Goal: Task Accomplishment & Management: Use online tool/utility

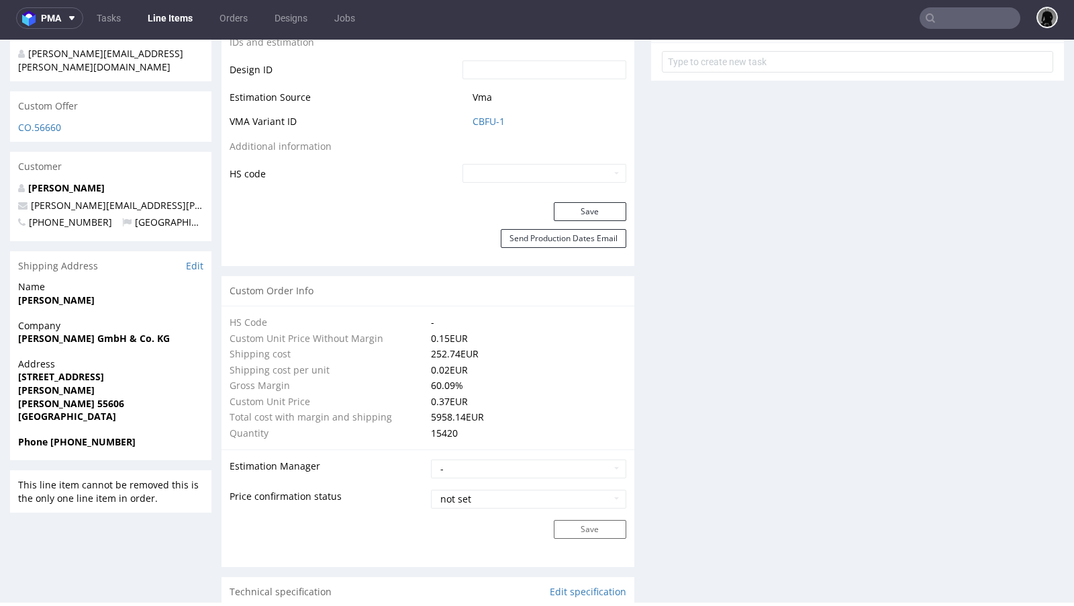
scroll to position [683, 0]
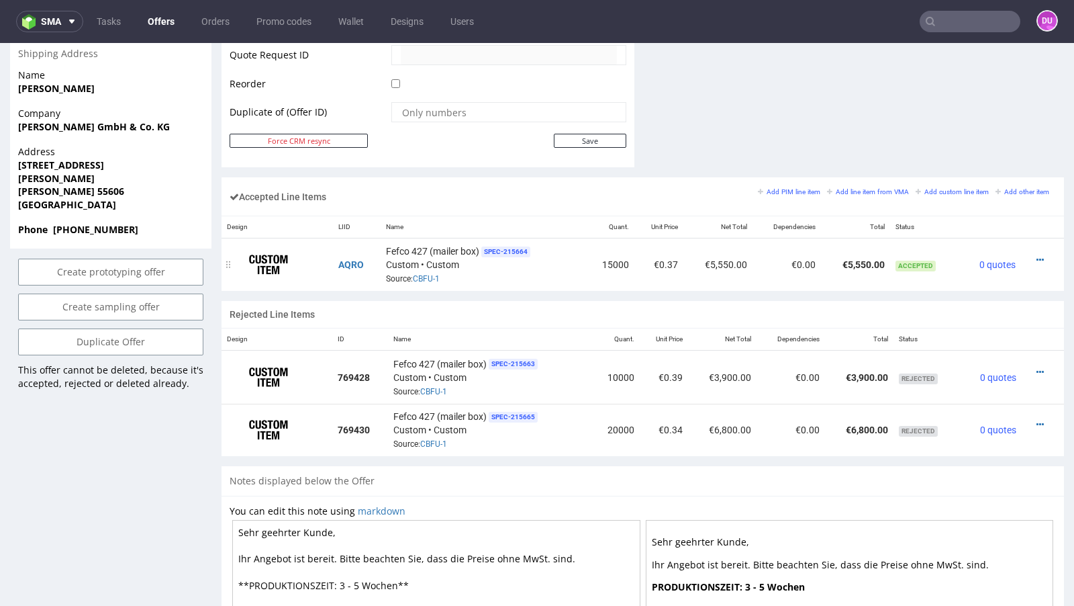
scroll to position [702, 0]
click at [1037, 258] on icon at bounding box center [1040, 260] width 7 height 9
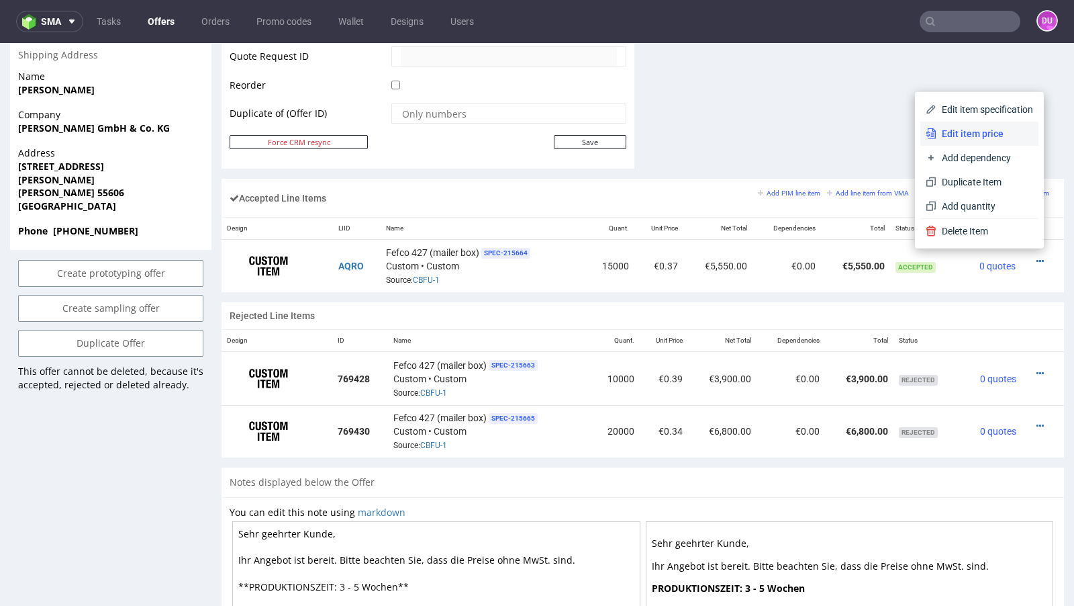
click at [956, 134] on span "Edit item price" at bounding box center [985, 133] width 97 height 13
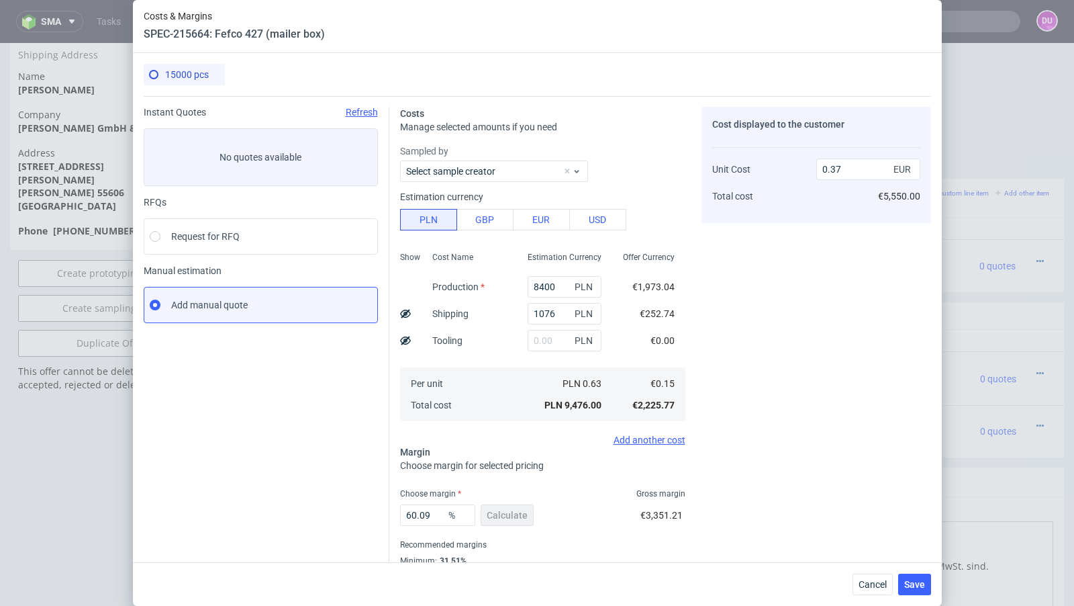
scroll to position [46, 0]
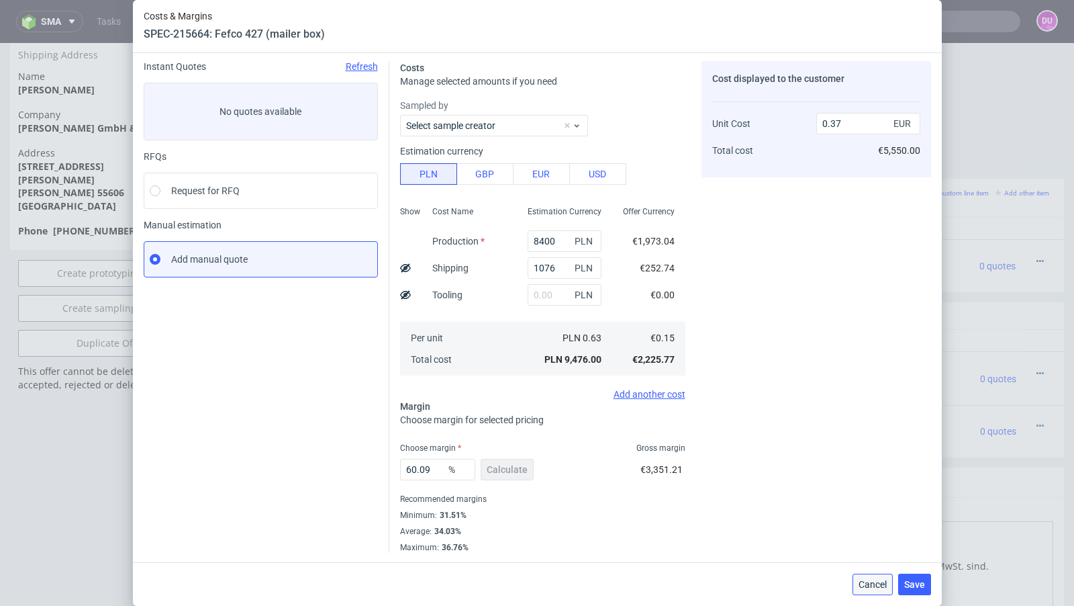
drag, startPoint x: 863, startPoint y: 579, endPoint x: 863, endPoint y: 535, distance: 43.6
click at [863, 579] on span "Cancel" at bounding box center [873, 583] width 28 height 9
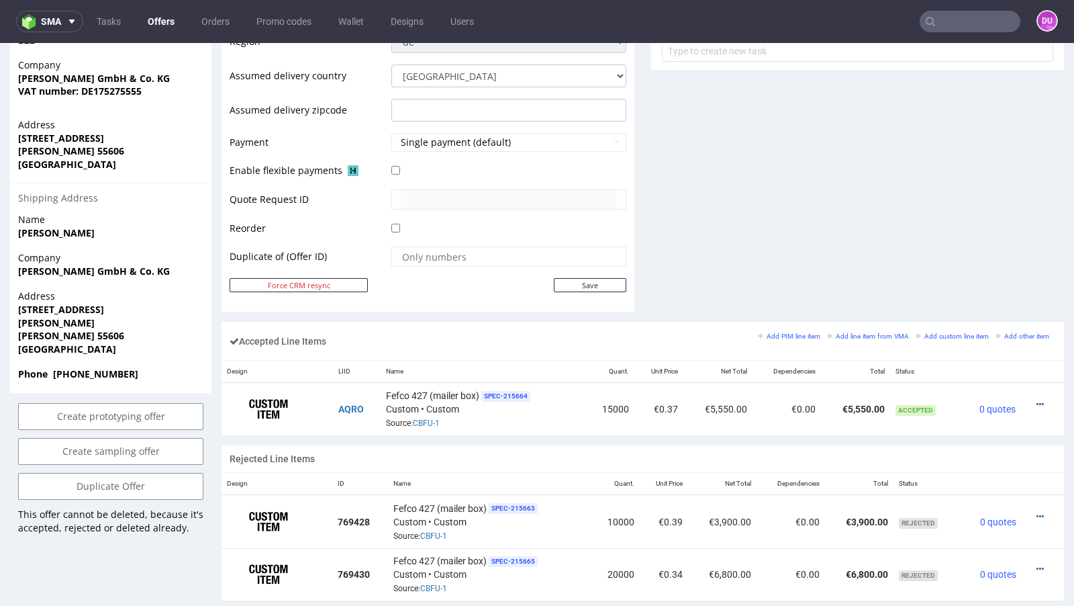
scroll to position [584, 0]
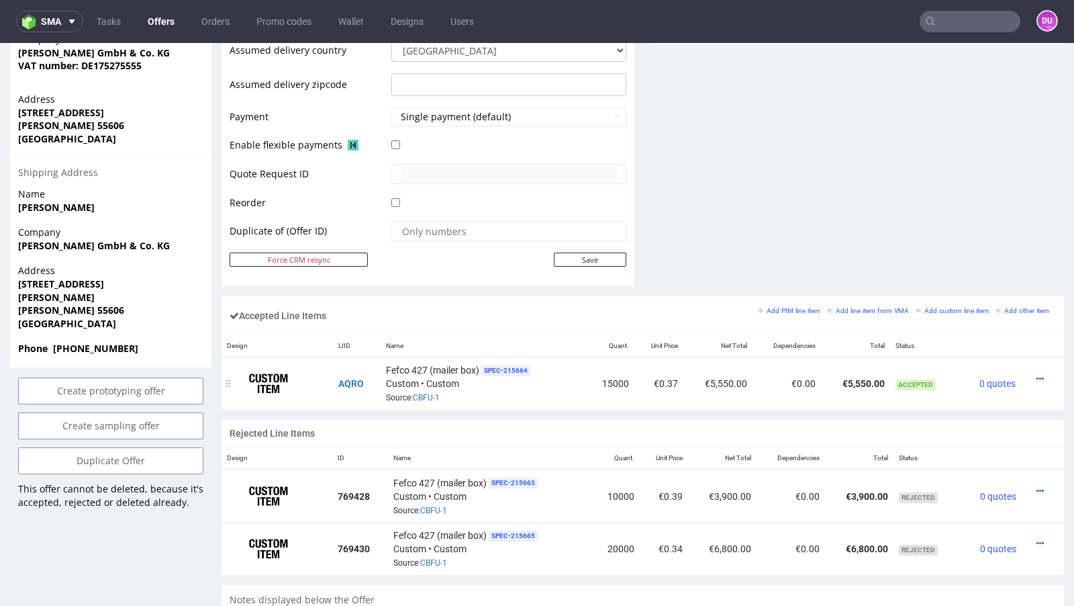
click at [424, 397] on div "Fefco 427 (mailer box) SPEC- 215664 Custom • Custom Source: CBFU-1" at bounding box center [483, 384] width 195 height 42
click at [422, 397] on link "CBFU-1" at bounding box center [426, 397] width 27 height 9
click at [420, 395] on link "CBFU-1" at bounding box center [426, 397] width 27 height 9
click at [1037, 374] on icon at bounding box center [1040, 378] width 7 height 9
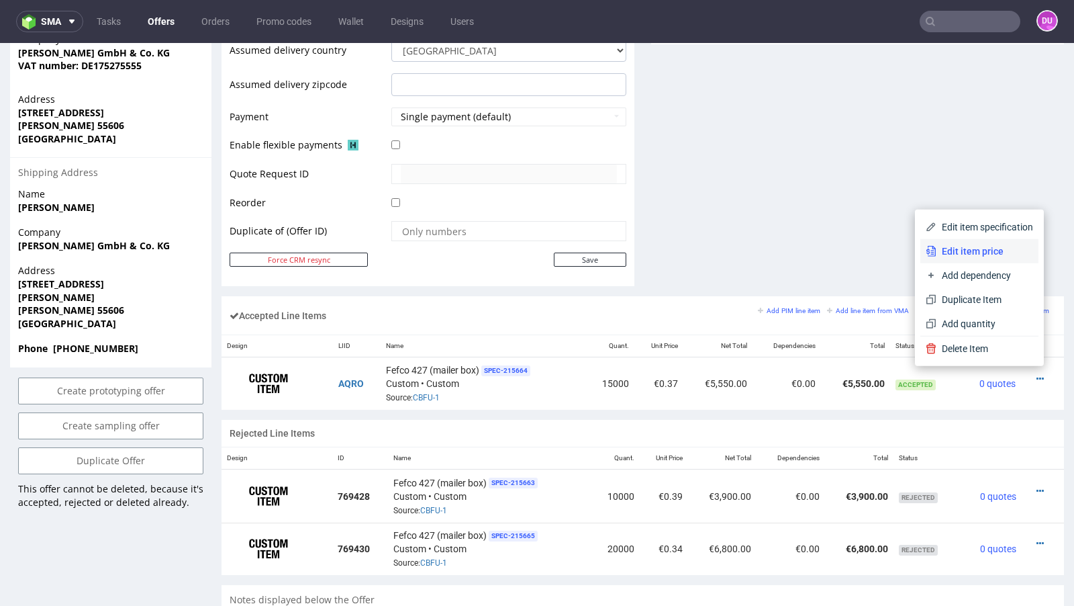
click at [966, 253] on span "Edit item price" at bounding box center [985, 250] width 97 height 13
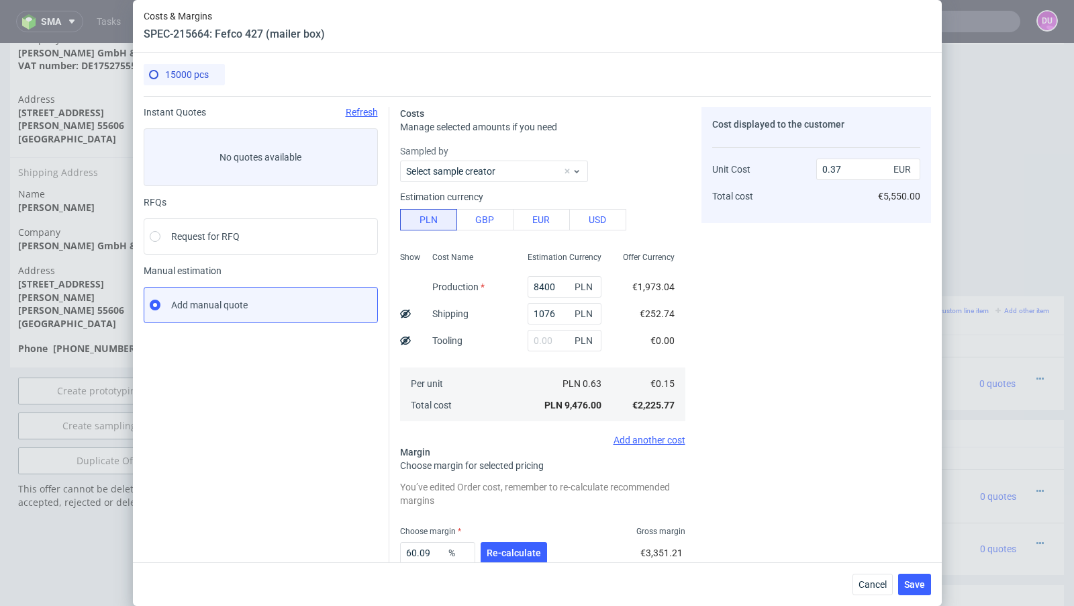
scroll to position [8, 0]
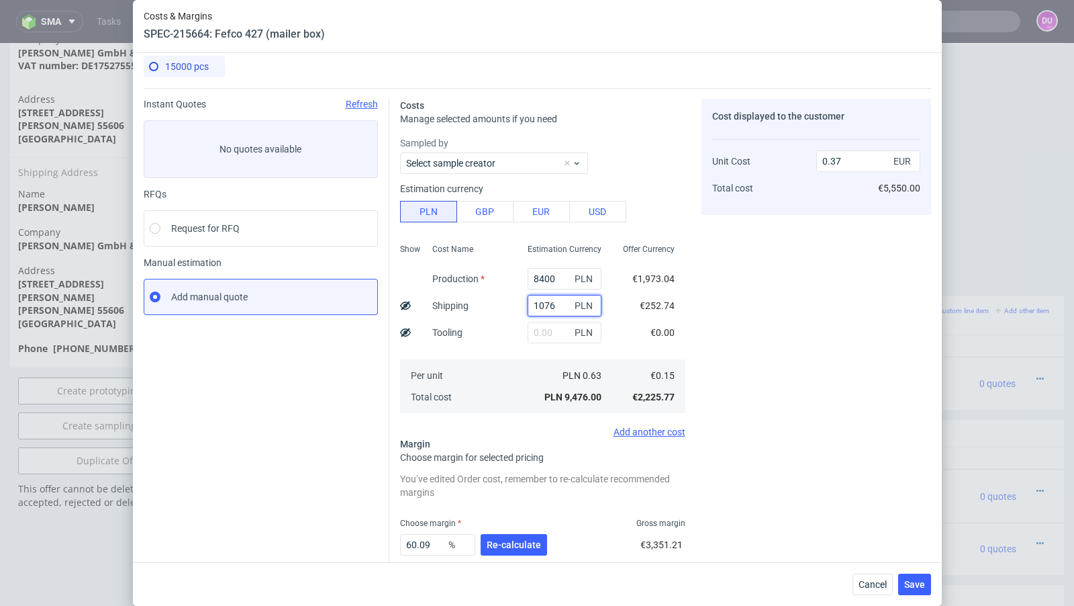
click at [548, 300] on input "1076" at bounding box center [565, 305] width 74 height 21
paste input "470"
type input "1470"
type input "0.38"
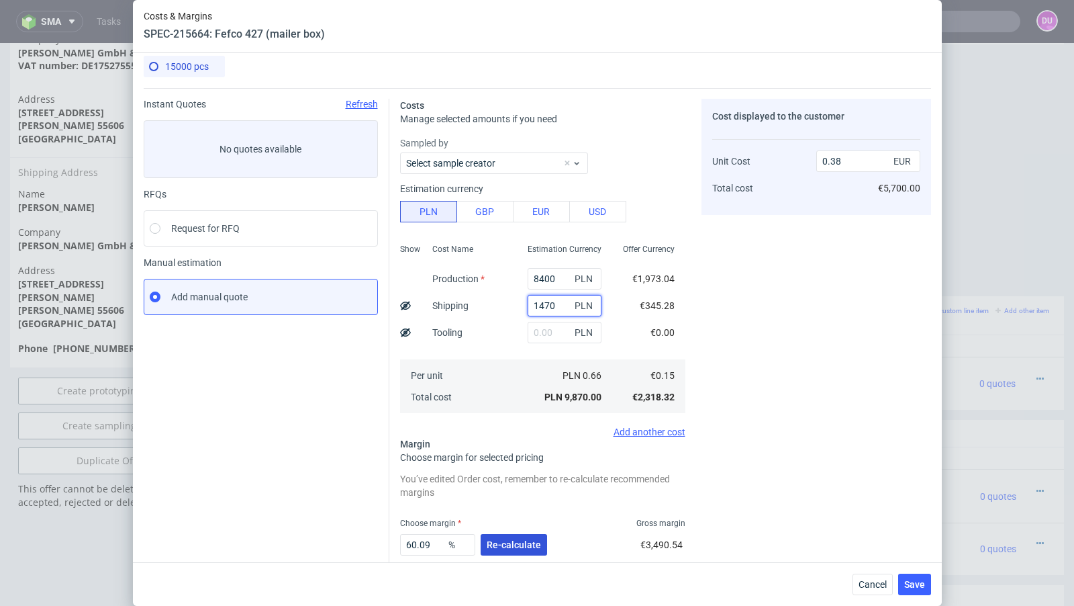
type input "1470"
click at [507, 540] on span "Re-calculate" at bounding box center [514, 544] width 54 height 9
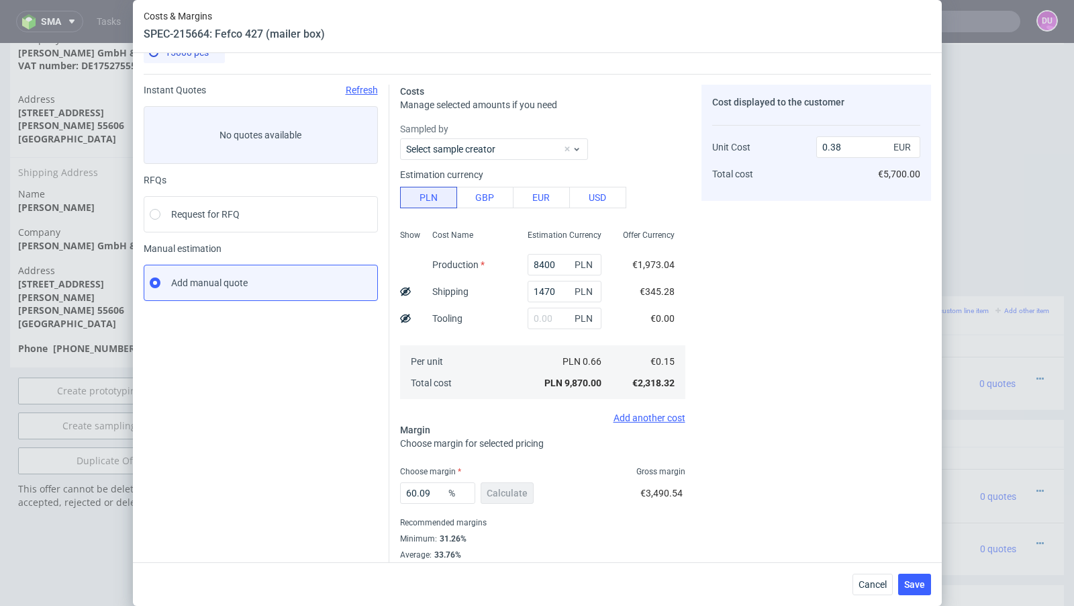
scroll to position [24, 0]
drag, startPoint x: 442, startPoint y: 491, endPoint x: 358, endPoint y: 491, distance: 83.9
click at [358, 491] on div "Instant Quotes Refresh No quotes available RFQs Request for RFQ Manual estimati…" at bounding box center [537, 323] width 787 height 502
type input "58"
type input "0.36"
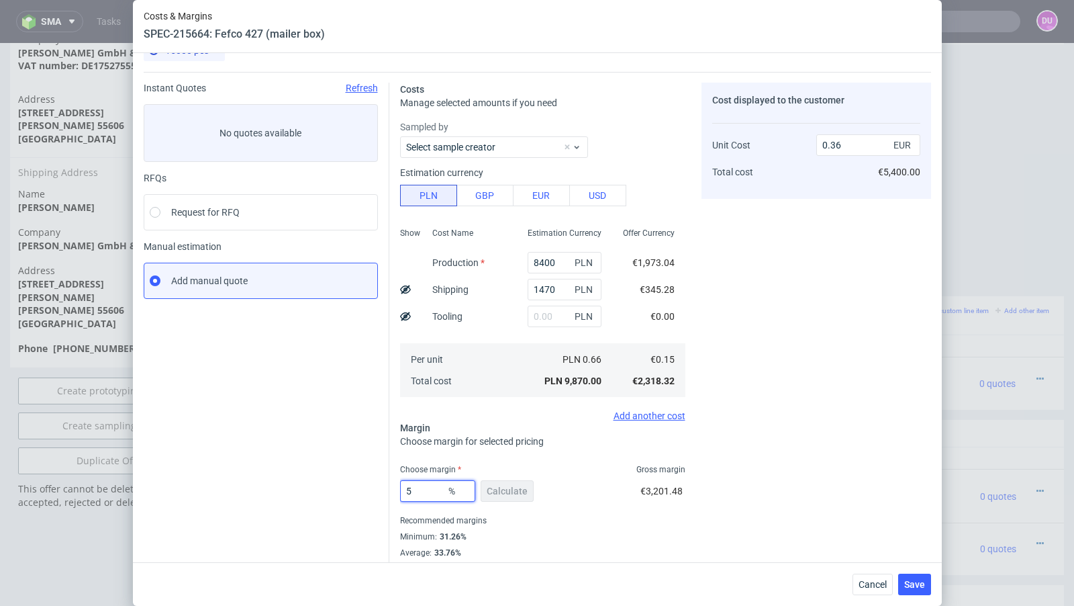
type input "59"
type input "0.37"
type input "59.8"
type input "0.38"
type input "59"
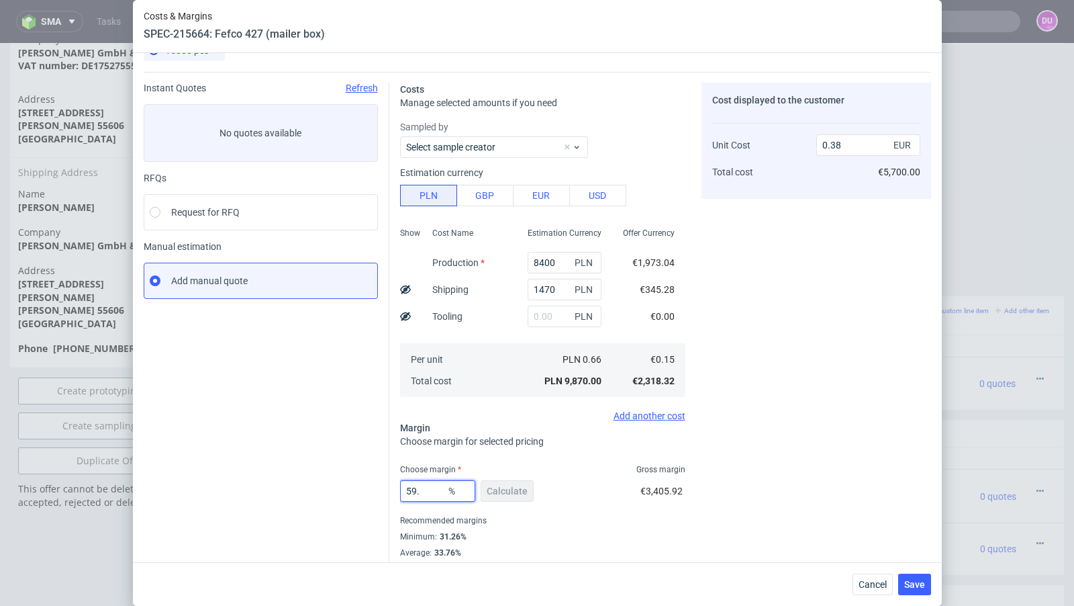
type input "0.37"
type input "59.3"
type input "0.38"
type input "59.1"
type input "0.37"
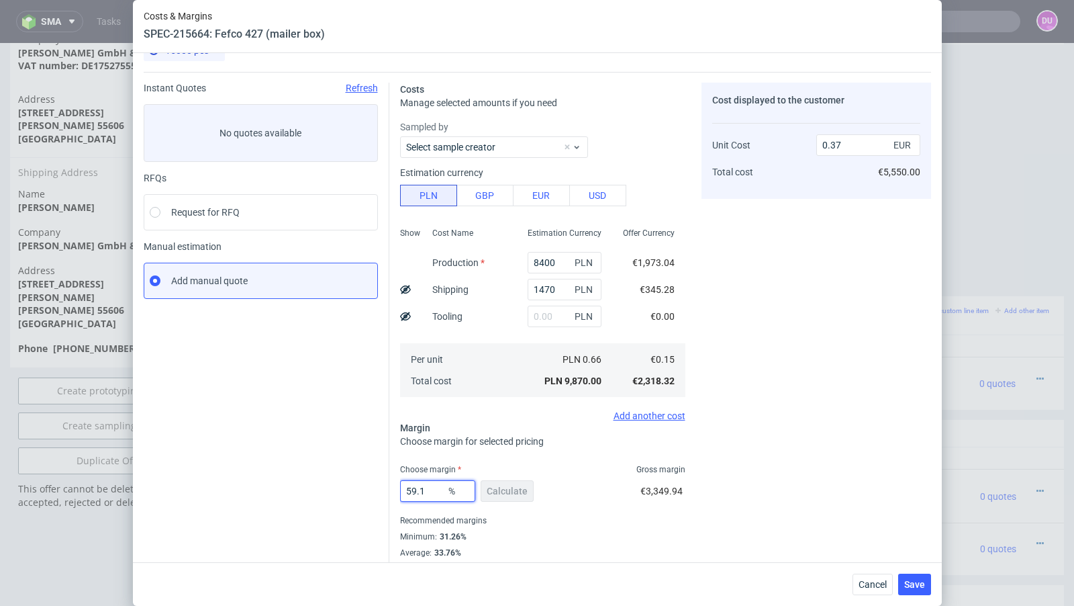
type input "59.14"
type input "0.38"
type input "59.14"
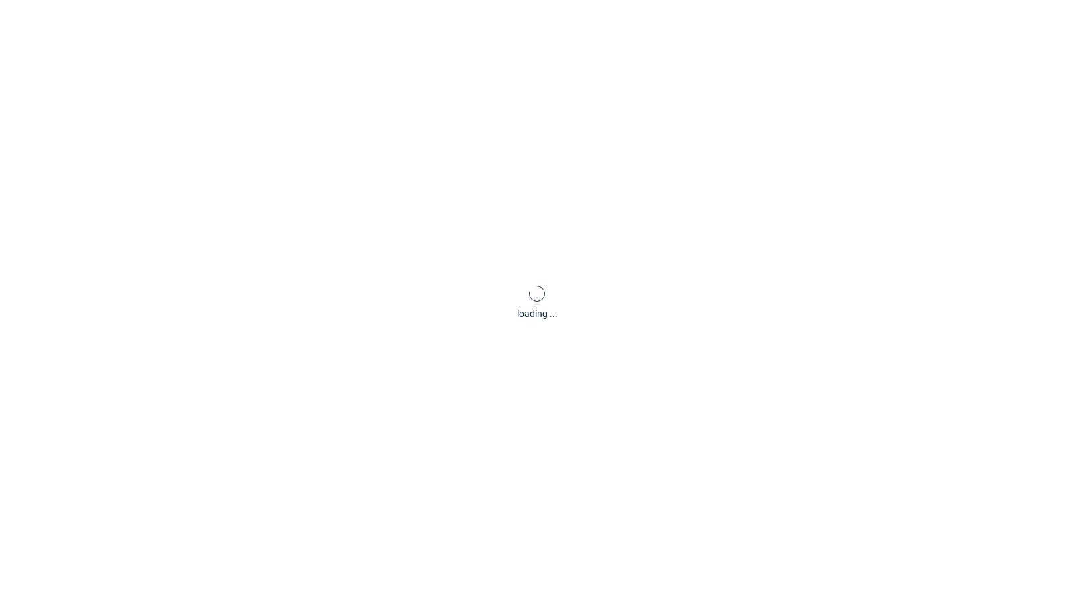
scroll to position [0, 0]
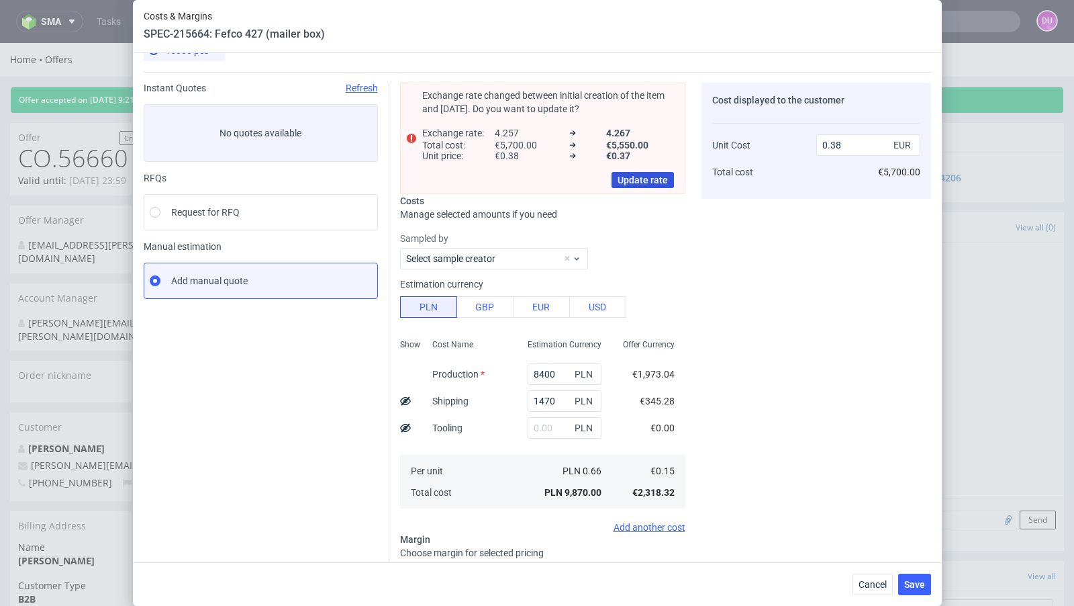
click at [637, 180] on span "Update rate" at bounding box center [643, 179] width 50 height 9
type input "0.37"
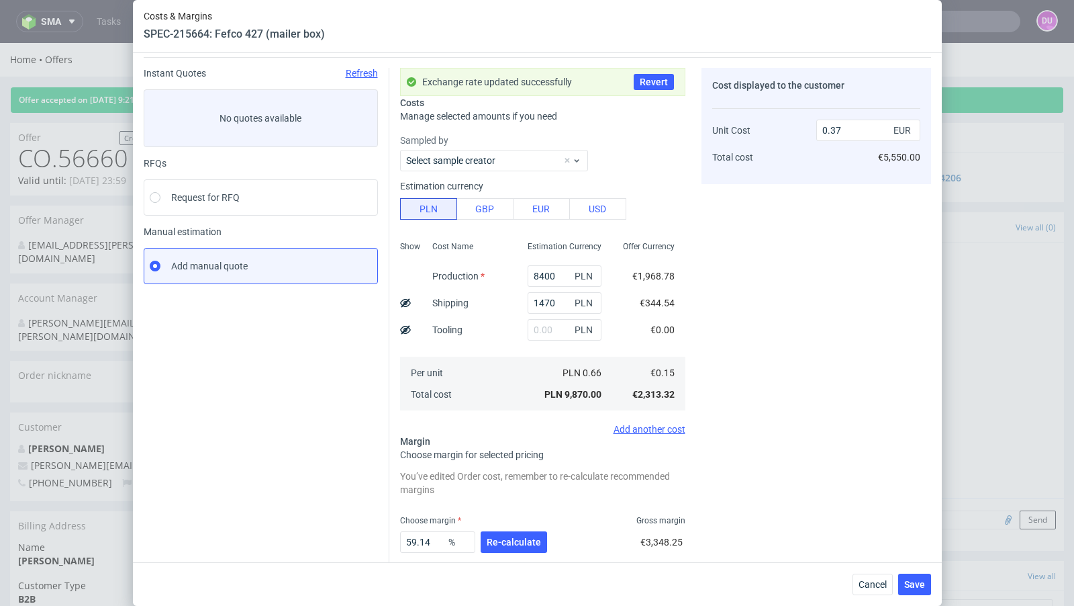
scroll to position [40, 0]
click at [434, 541] on input "59.14" at bounding box center [437, 540] width 75 height 21
click at [512, 532] on button "Re-calculate" at bounding box center [514, 540] width 66 height 21
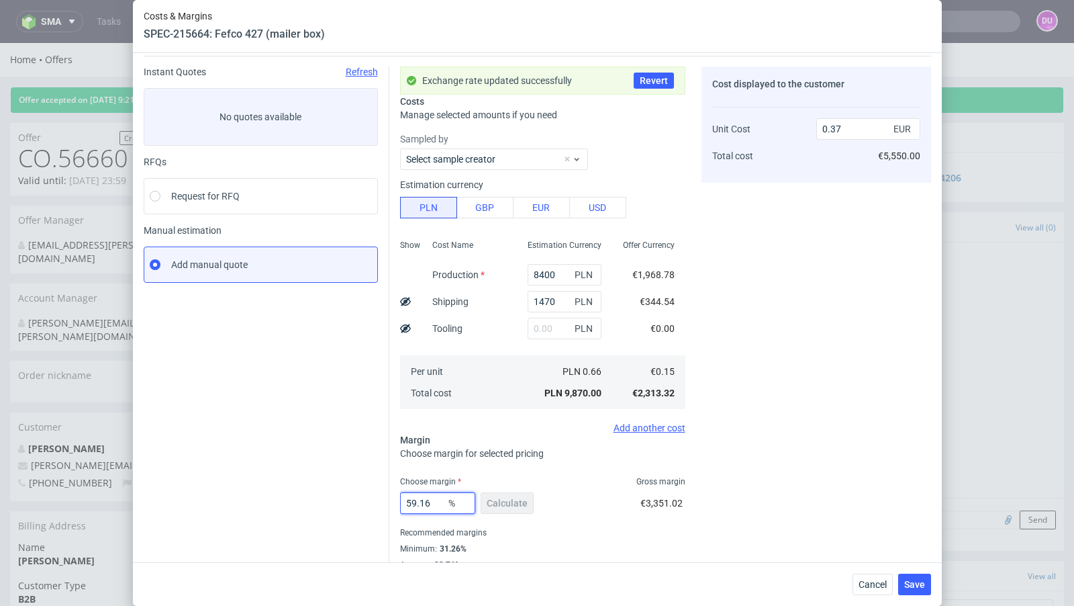
click at [440, 505] on input "59.16" at bounding box center [437, 502] width 75 height 21
type input "59.2"
type input "0.38"
type input "59.19"
type input "0.37"
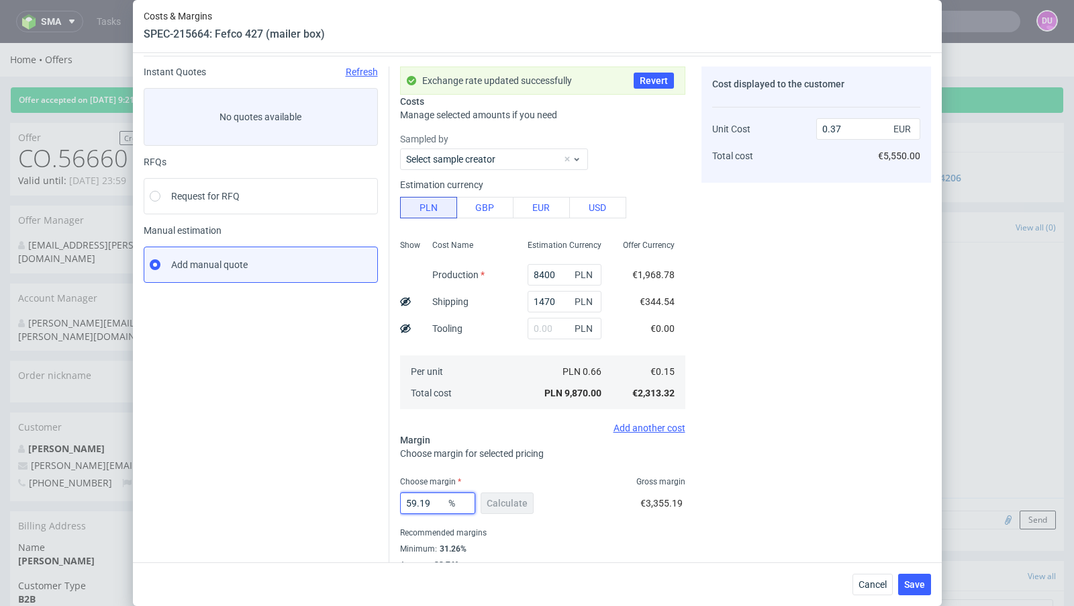
type input "59.19"
click at [309, 459] on div "Instant Quotes Refresh No quotes available RFQs Request for RFQ Manual estimati…" at bounding box center [267, 326] width 246 height 520
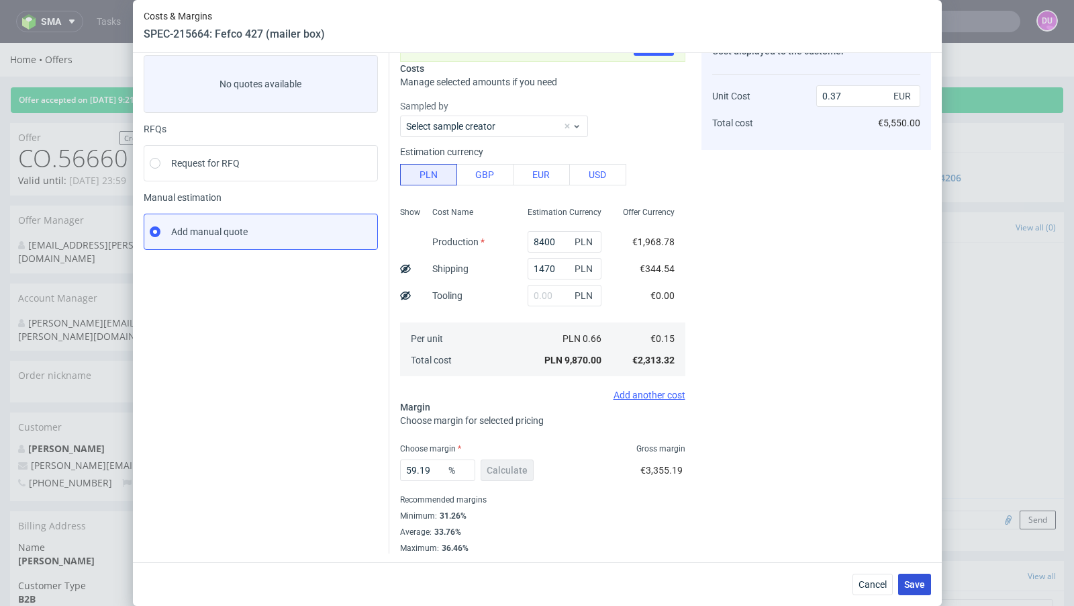
click at [922, 587] on span "Save" at bounding box center [914, 583] width 21 height 9
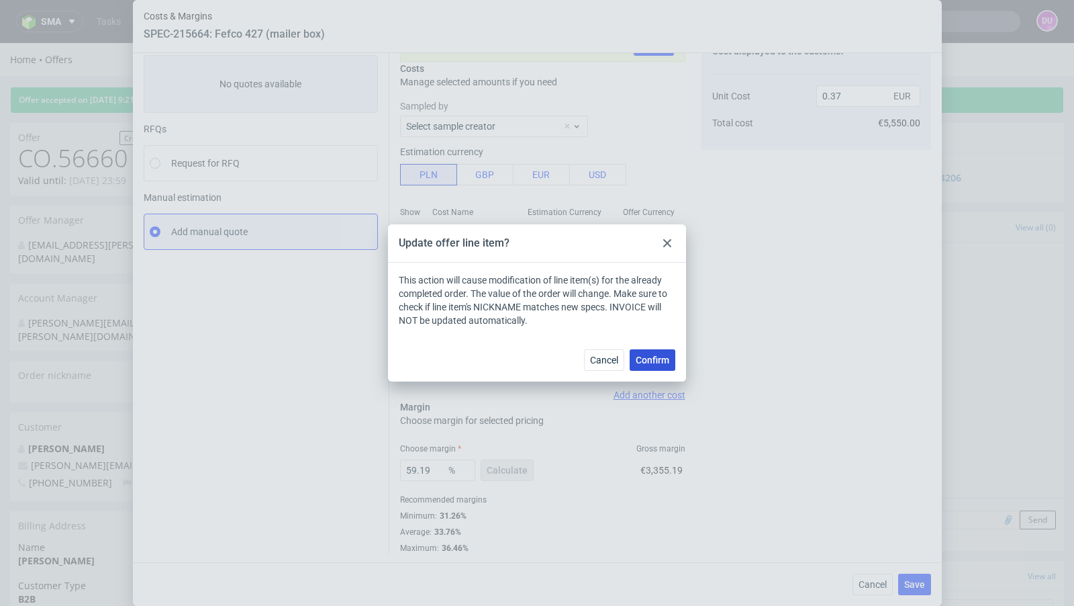
click at [664, 352] on button "Confirm" at bounding box center [653, 359] width 46 height 21
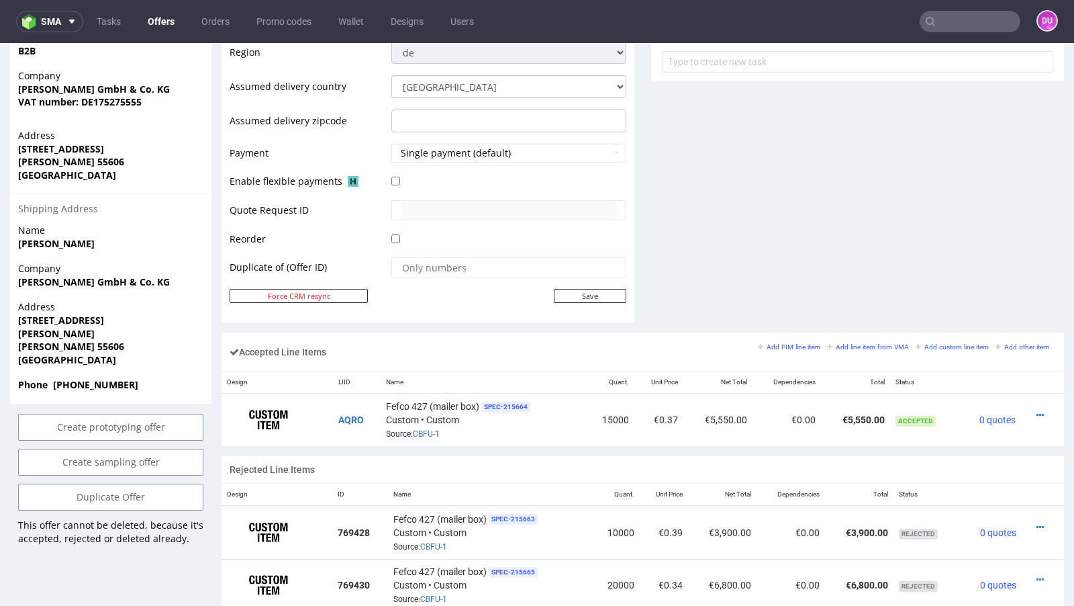
scroll to position [0, 0]
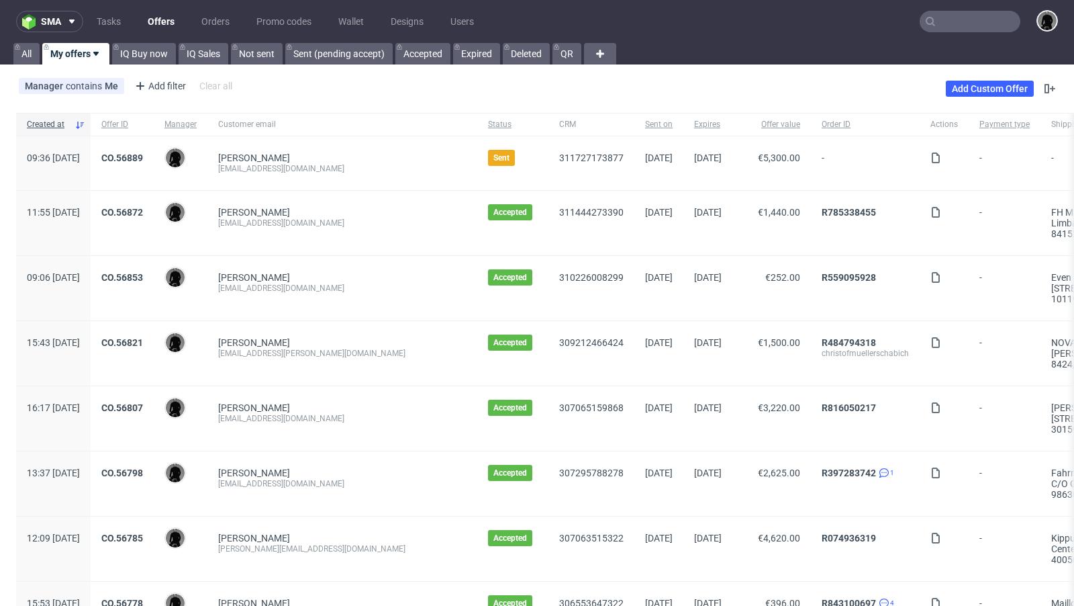
click at [143, 162] on span "CO.56889" at bounding box center [122, 162] width 42 height 21
click at [143, 158] on link "CO.56889" at bounding box center [122, 157] width 42 height 11
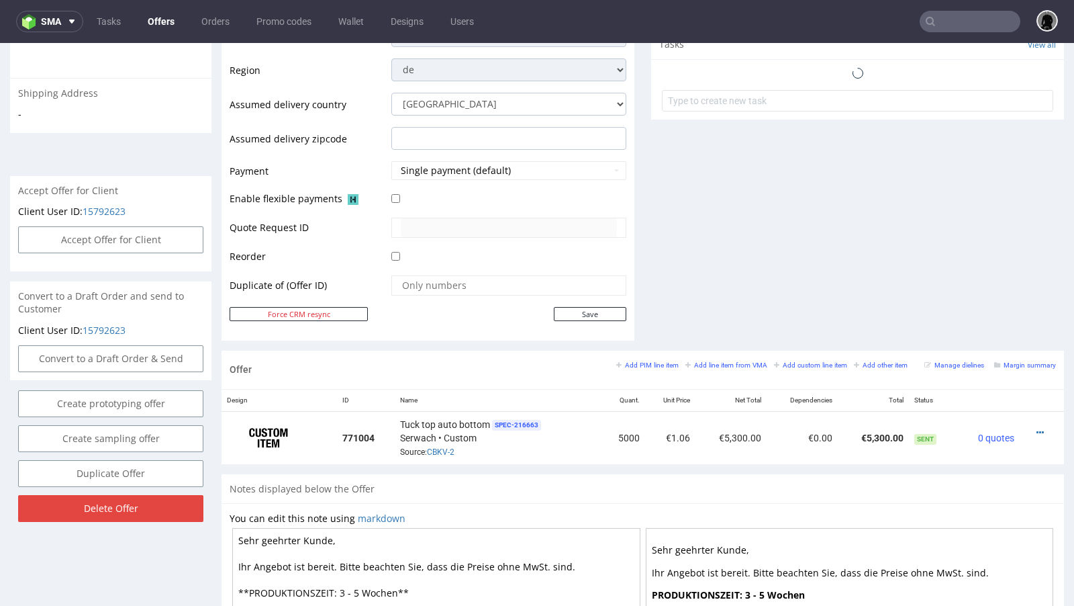
scroll to position [498, 0]
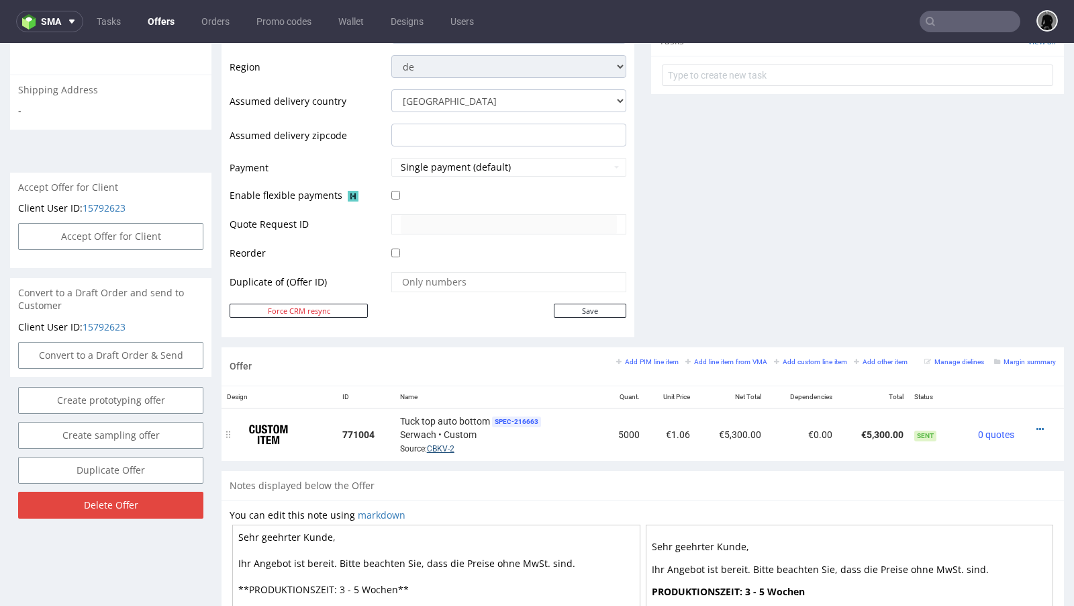
click at [442, 444] on link "CBKV-2" at bounding box center [441, 448] width 28 height 9
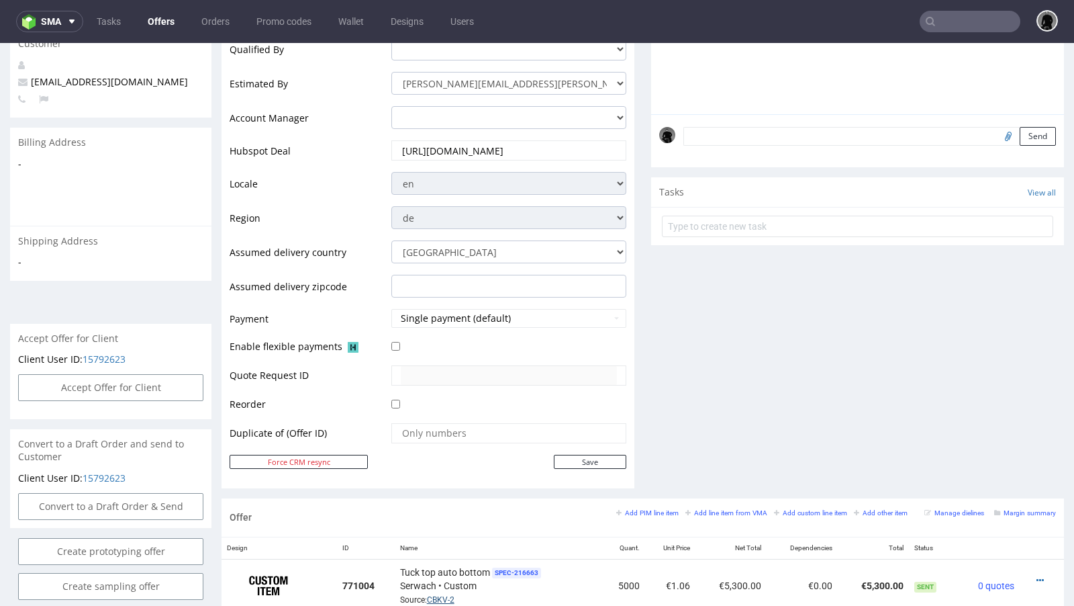
scroll to position [0, 0]
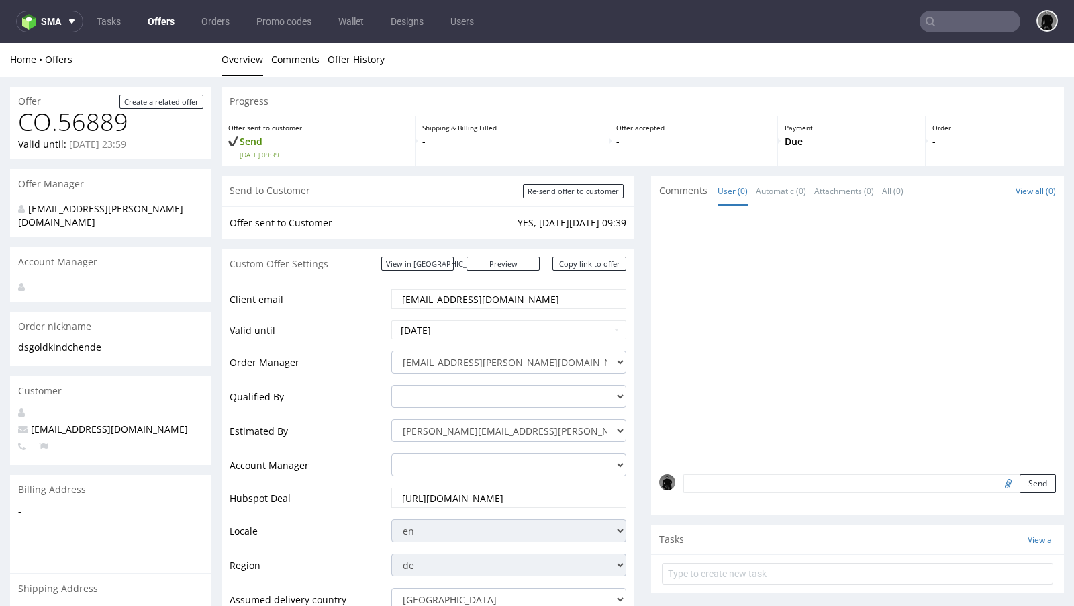
click at [67, 422] on span "ds@goldkindchen.de" at bounding box center [103, 428] width 170 height 13
copy span "ds@goldkindchen.de"
click at [933, 29] on input "text" at bounding box center [970, 21] width 101 height 21
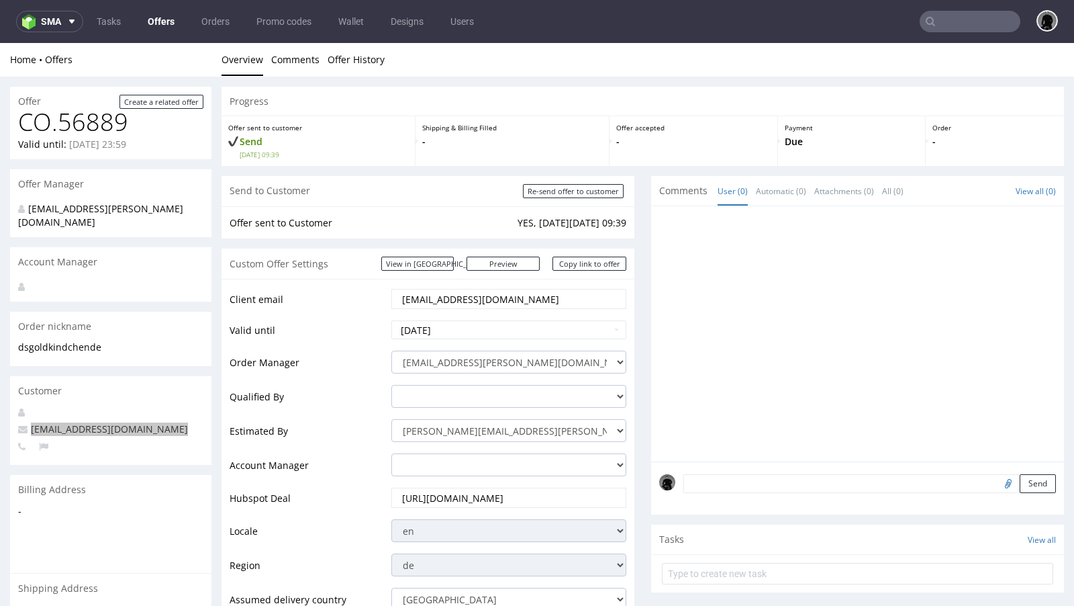
paste input "ds@goldkindchen.de"
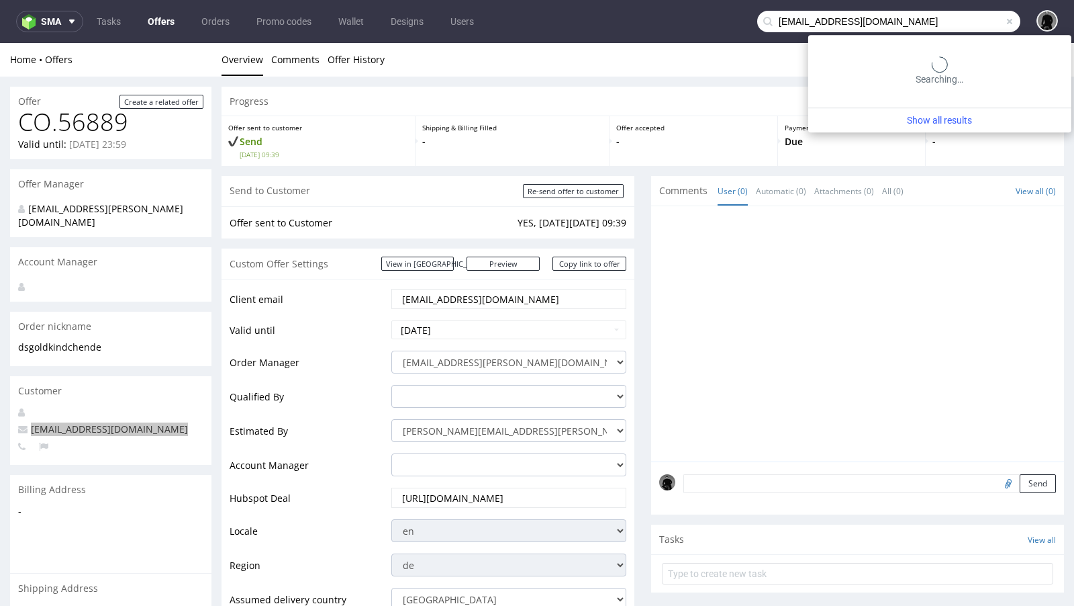
type input "ds@goldkindchen.de"
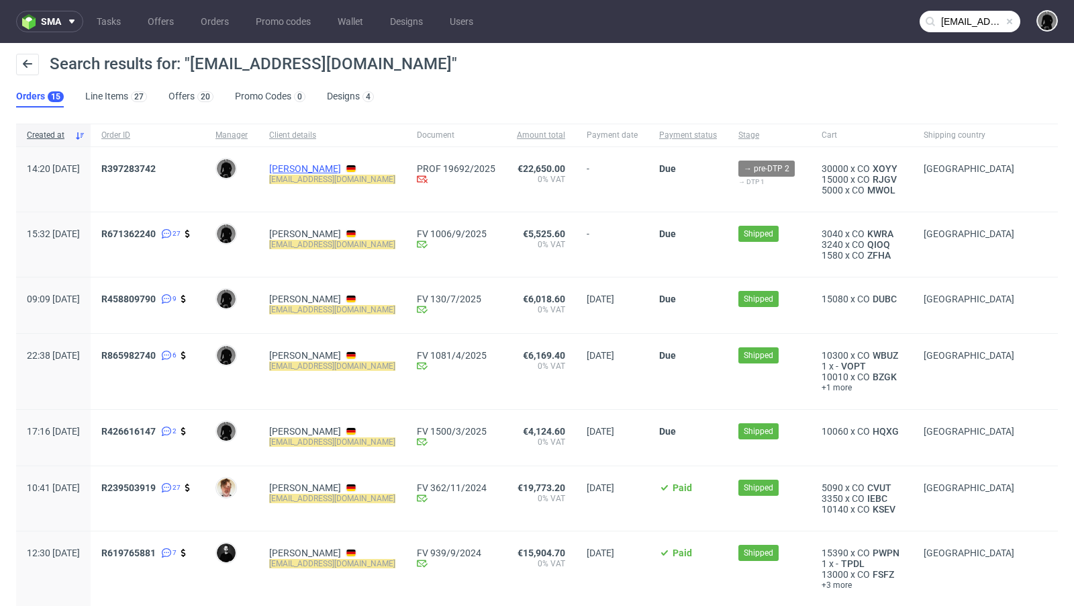
click at [341, 170] on link "Dominik Schulz" at bounding box center [305, 168] width 72 height 11
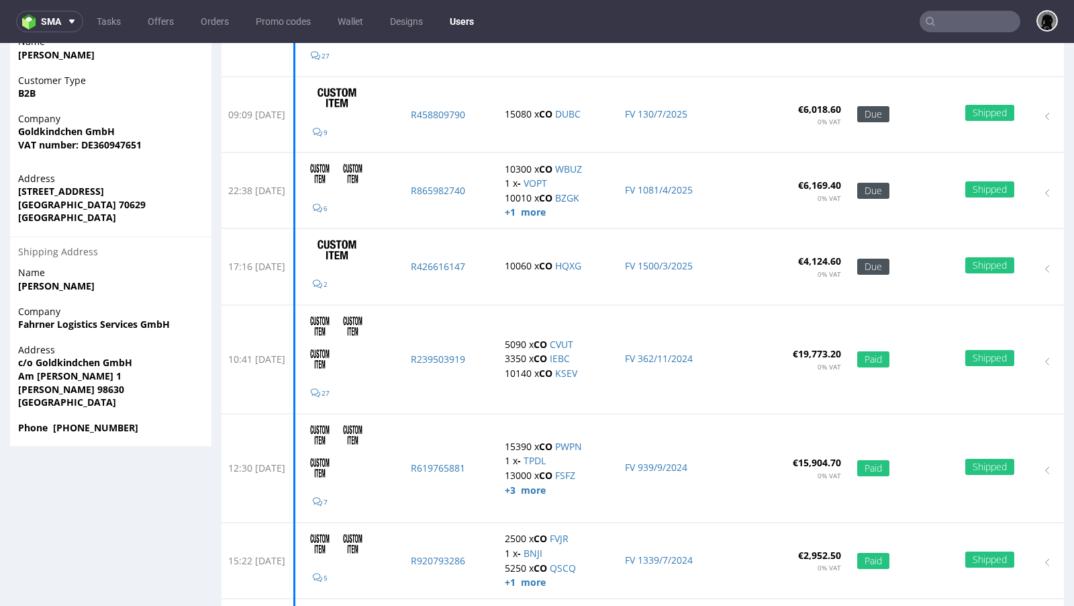
scroll to position [334, 0]
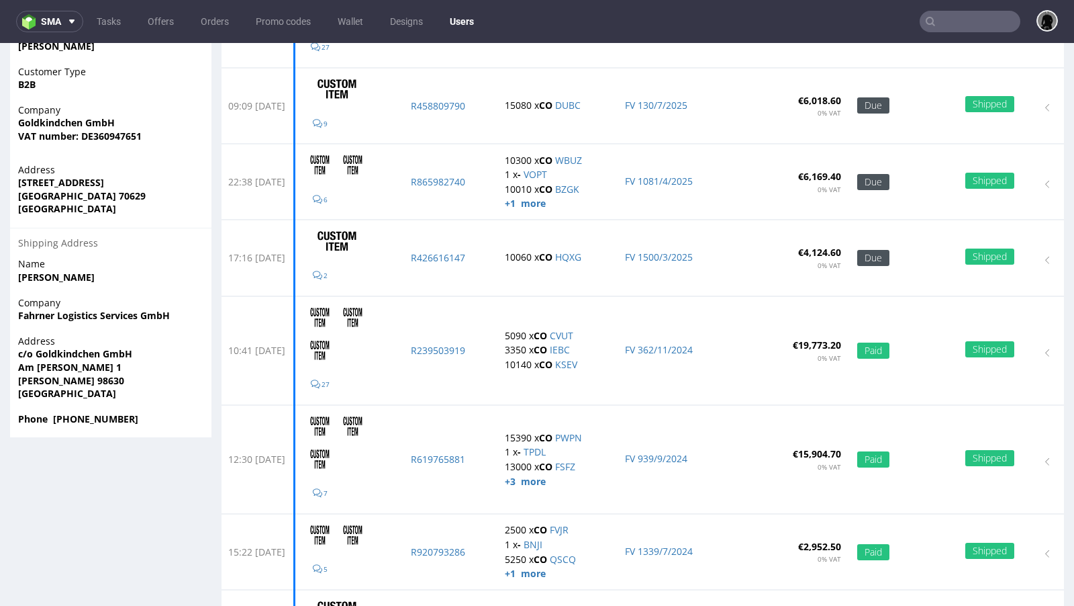
click at [108, 380] on strong "Römhild-Gleichamberg 98630" at bounding box center [71, 380] width 106 height 13
copy strong "Römhild-Gleichamberg 98630"
type input "ds@goldkindchen.de"
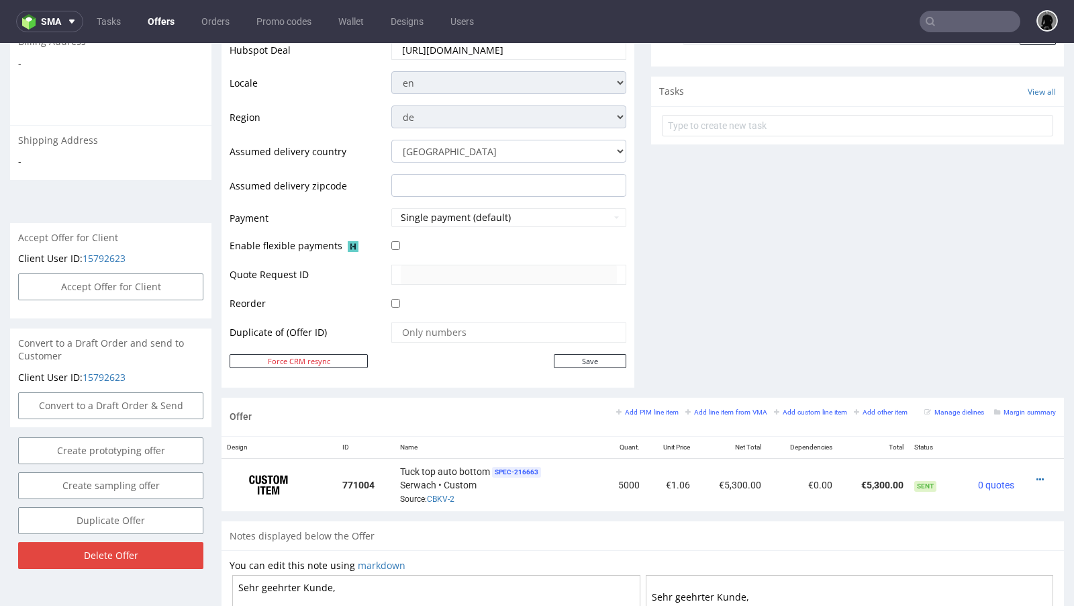
scroll to position [461, 0]
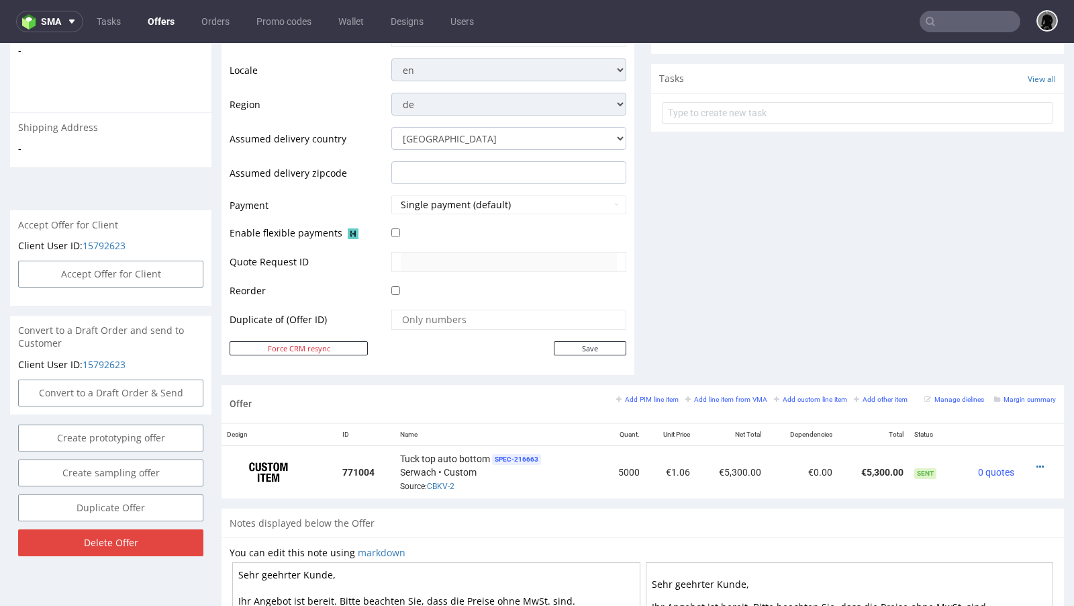
click at [158, 26] on link "Offers" at bounding box center [161, 21] width 43 height 21
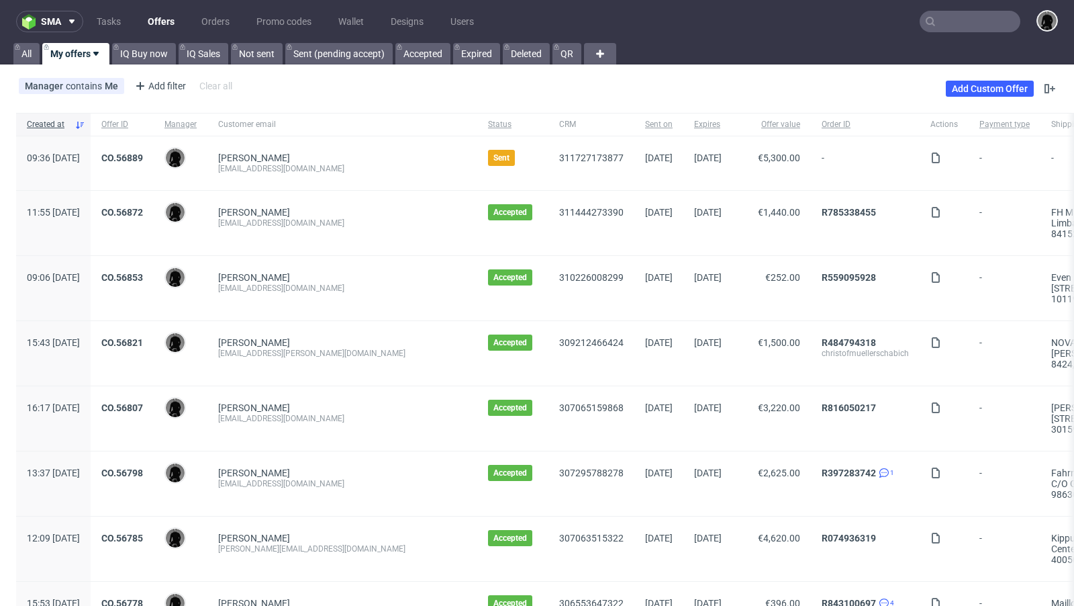
click at [146, 147] on div "CO.56889" at bounding box center [122, 163] width 63 height 54
click at [143, 157] on link "CO.56889" at bounding box center [122, 157] width 42 height 11
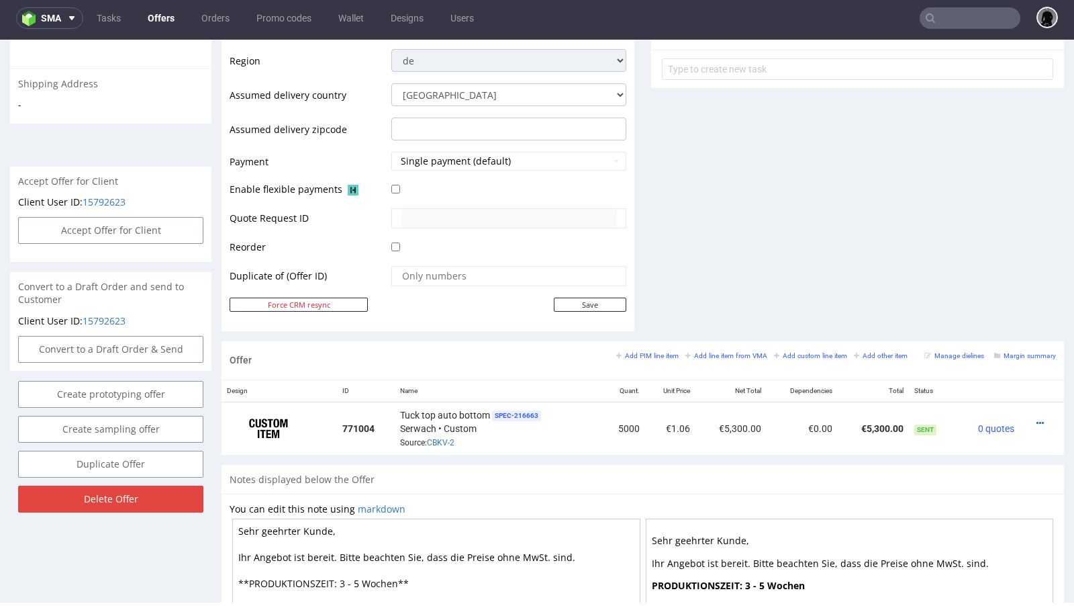
scroll to position [515, 0]
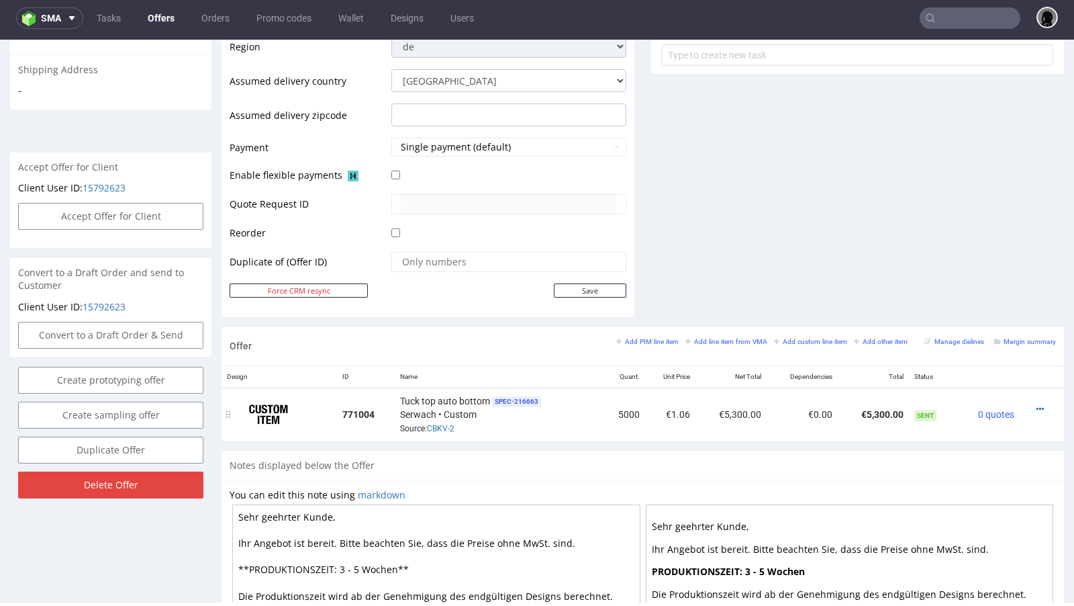
click at [1025, 402] on div at bounding box center [1038, 408] width 26 height 13
click at [1037, 404] on icon at bounding box center [1040, 408] width 7 height 9
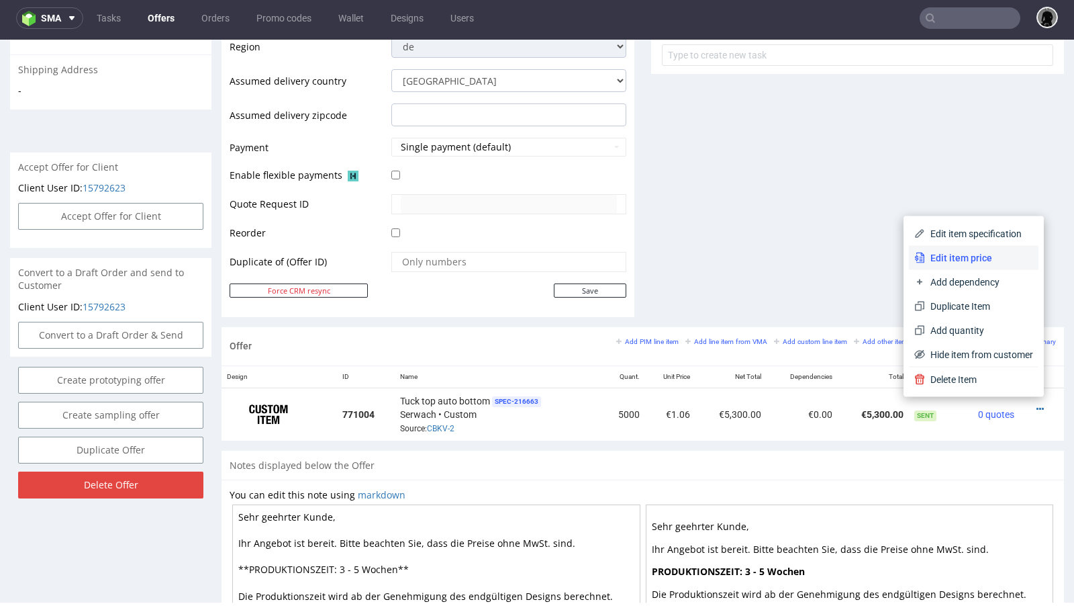
click at [950, 263] on span "Edit item price" at bounding box center [979, 257] width 108 height 13
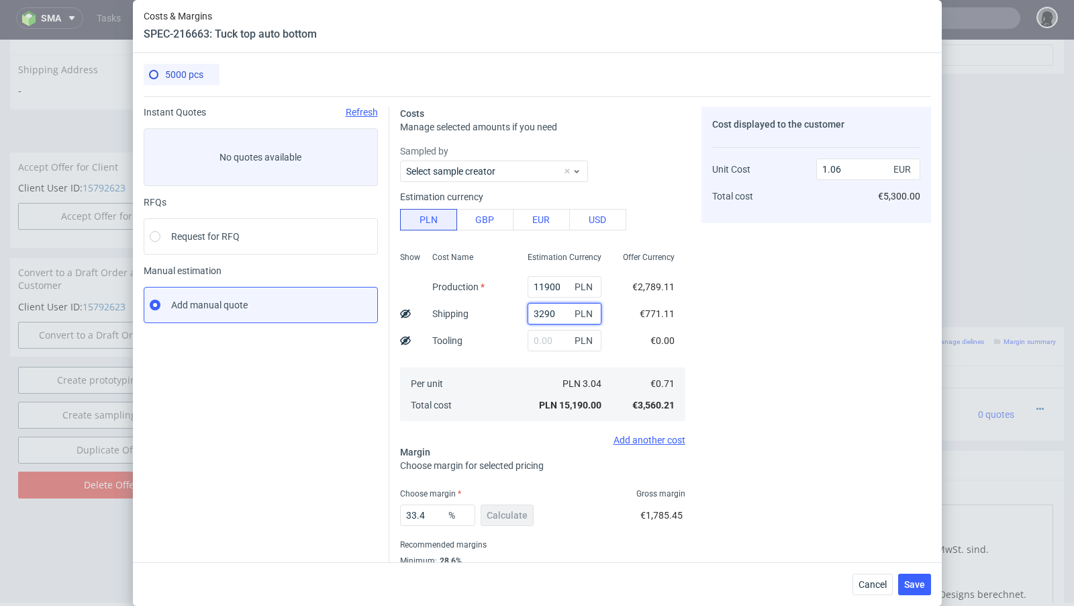
click at [544, 313] on input "3290" at bounding box center [565, 313] width 74 height 21
paste input "260"
type input "2600"
type input "1.02"
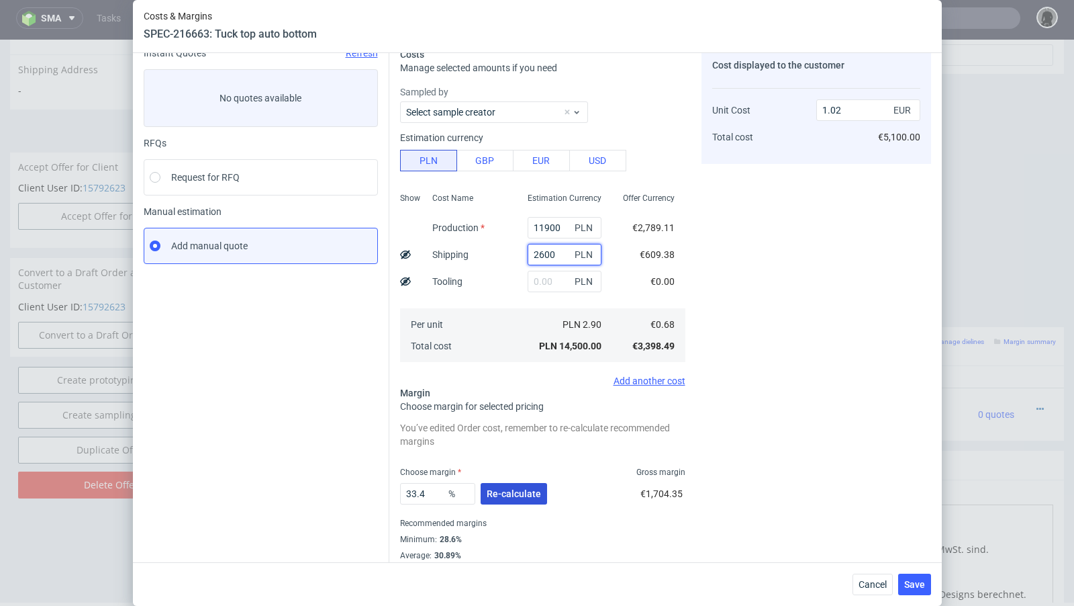
type input "2600"
click at [504, 495] on span "Re-calculate" at bounding box center [514, 493] width 54 height 9
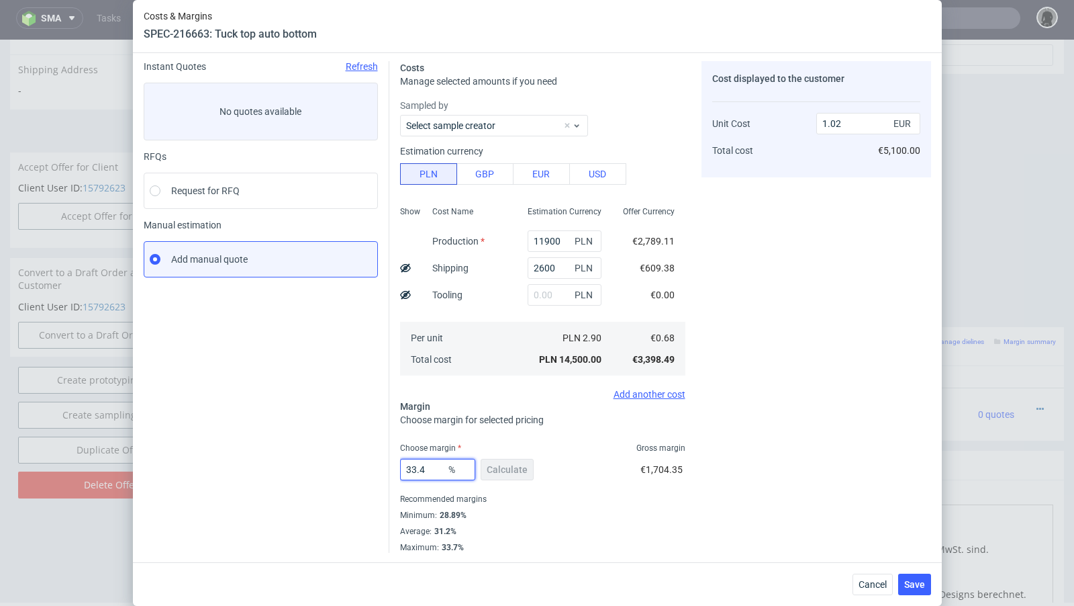
drag, startPoint x: 440, startPoint y: 476, endPoint x: 379, endPoint y: 465, distance: 62.0
click at [379, 465] on div "Instant Quotes Refresh No quotes available RFQs Request for RFQ Manual estimati…" at bounding box center [537, 301] width 787 height 502
type input "35"
type input "1.04"
type input "36"
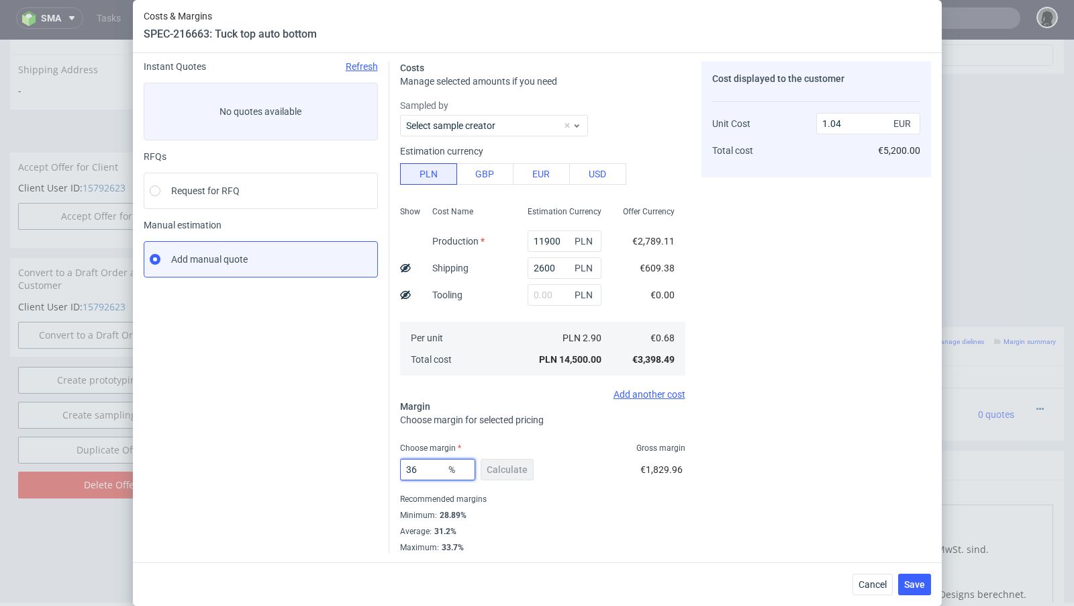
type input "1.06"
type input "37"
type input "1.08"
type input "36"
type input "1.06"
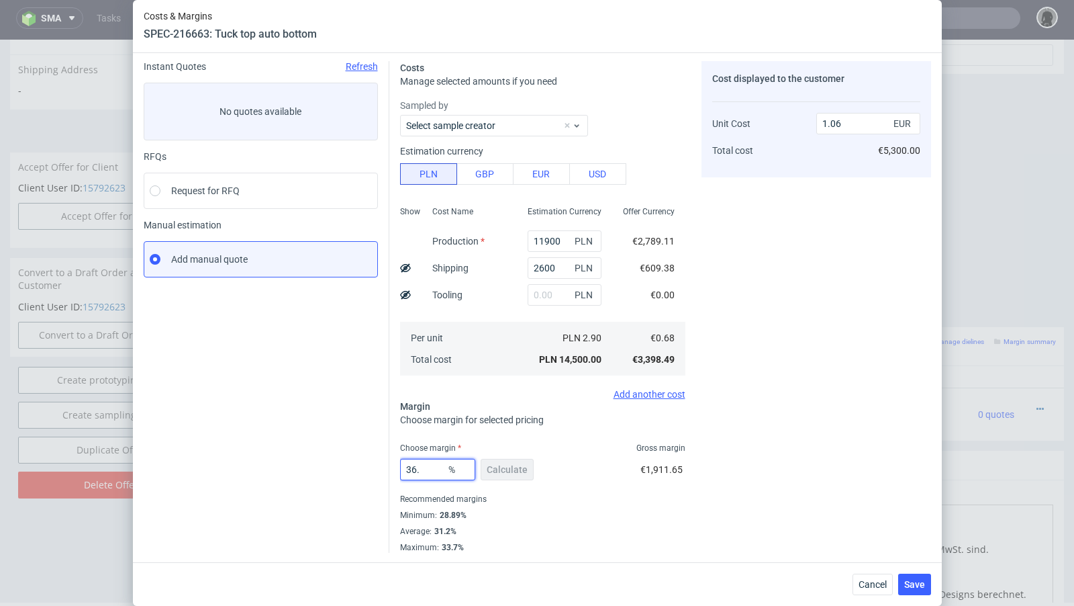
type input "36.6"
type input "1.07"
type input "36.2"
type input "1.06"
type input "36.3"
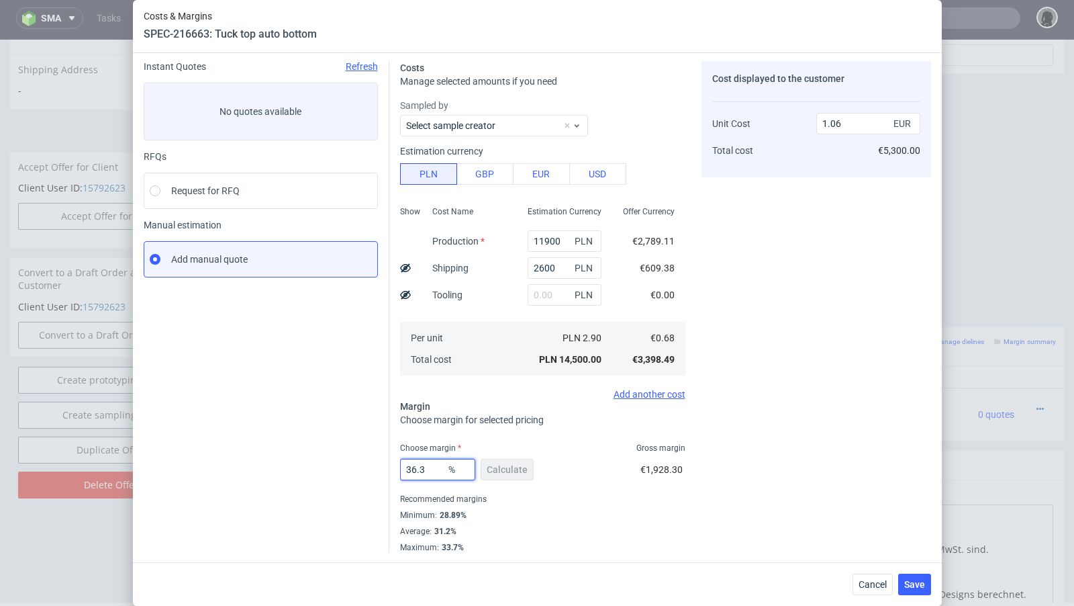
type input "1.07"
type input "36.2"
type input "1.06"
type input "36.29"
click at [928, 577] on button "Save" at bounding box center [914, 583] width 33 height 21
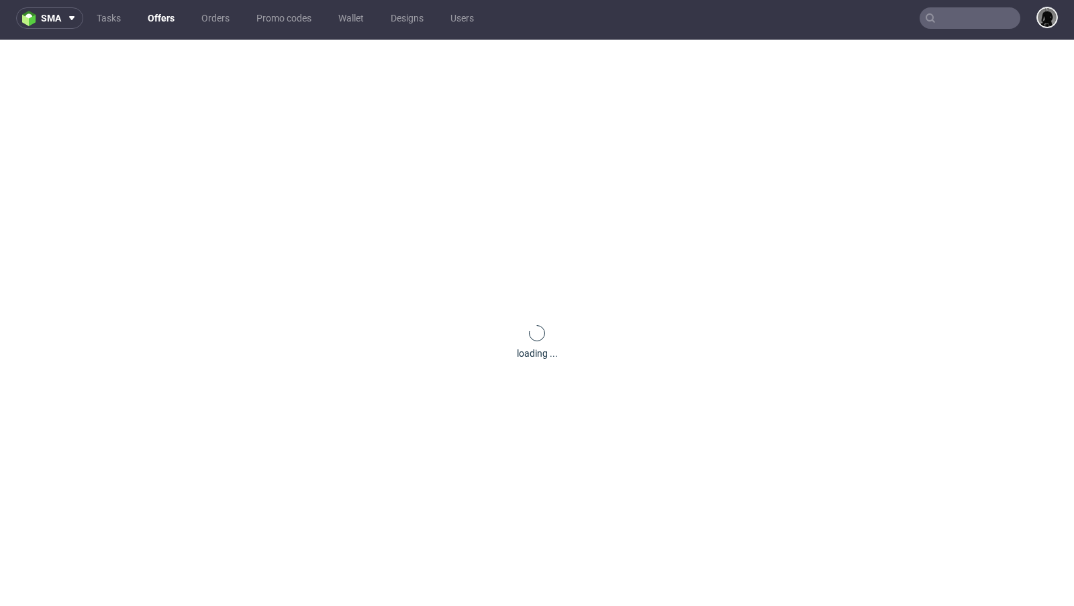
scroll to position [0, 0]
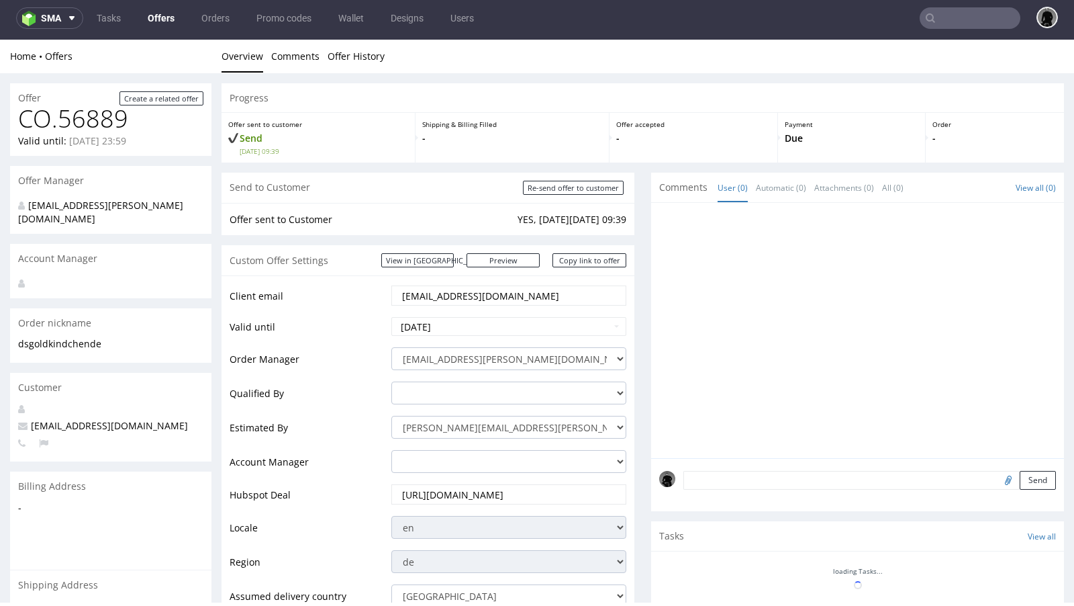
click at [152, 19] on link "Offers" at bounding box center [161, 17] width 43 height 21
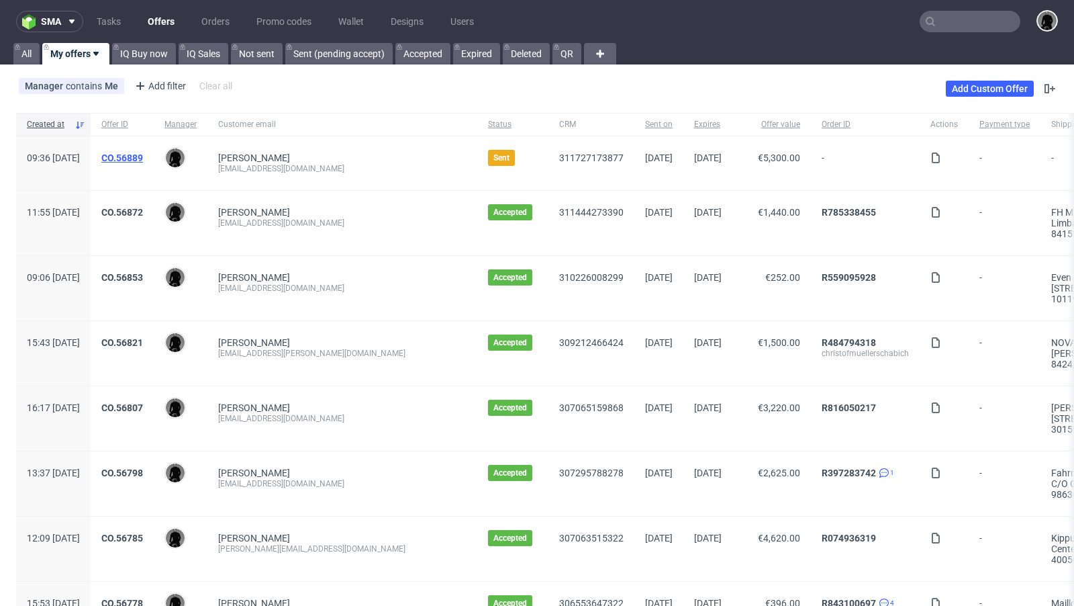
click at [143, 154] on link "CO.56889" at bounding box center [122, 157] width 42 height 11
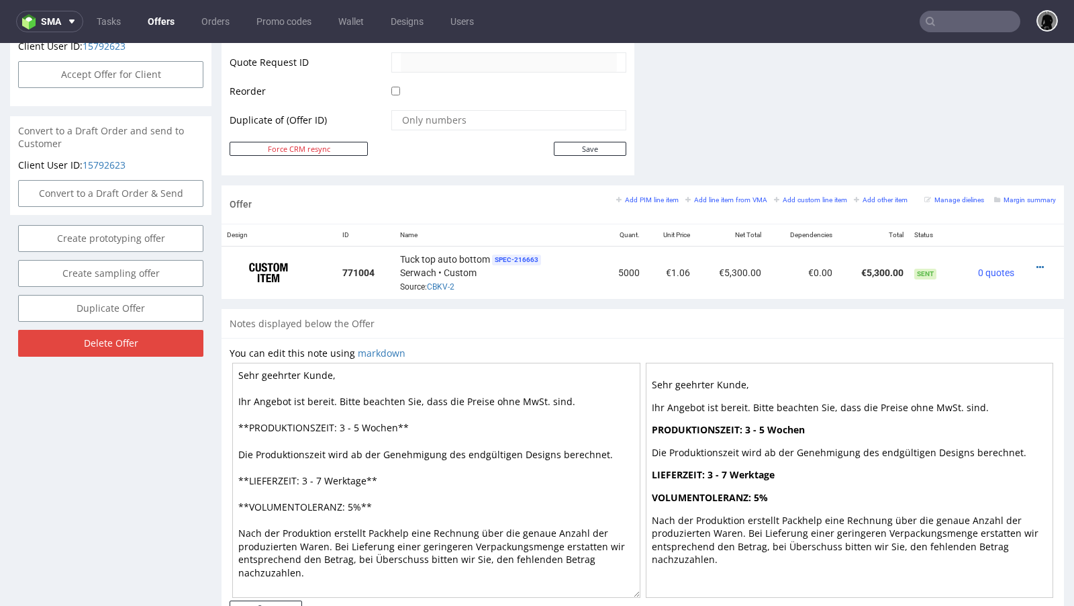
scroll to position [699, 0]
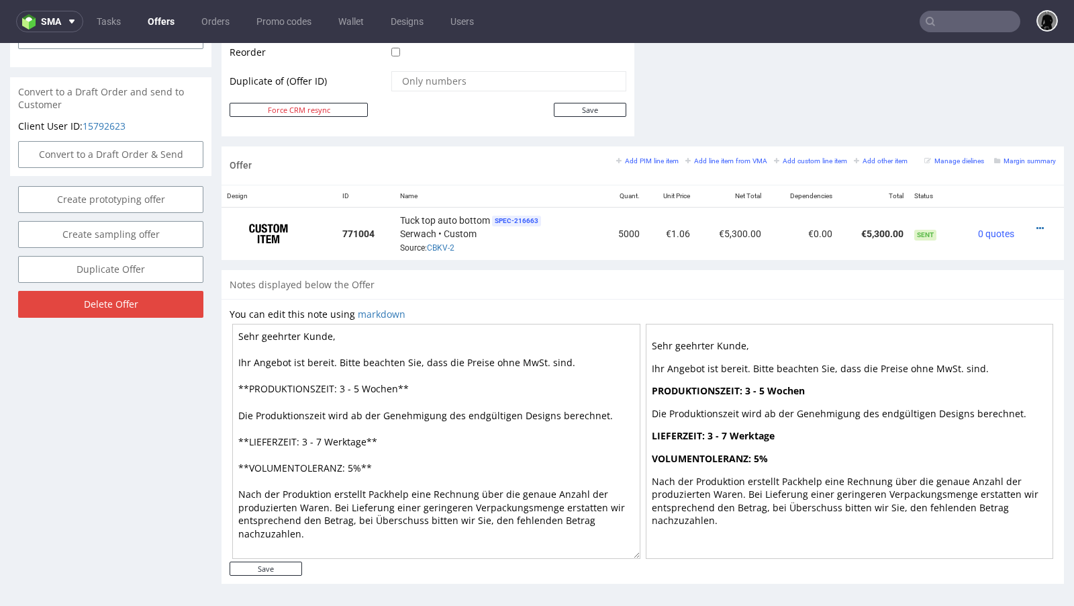
click at [487, 279] on div "Notes displayed below the Offer" at bounding box center [643, 285] width 843 height 30
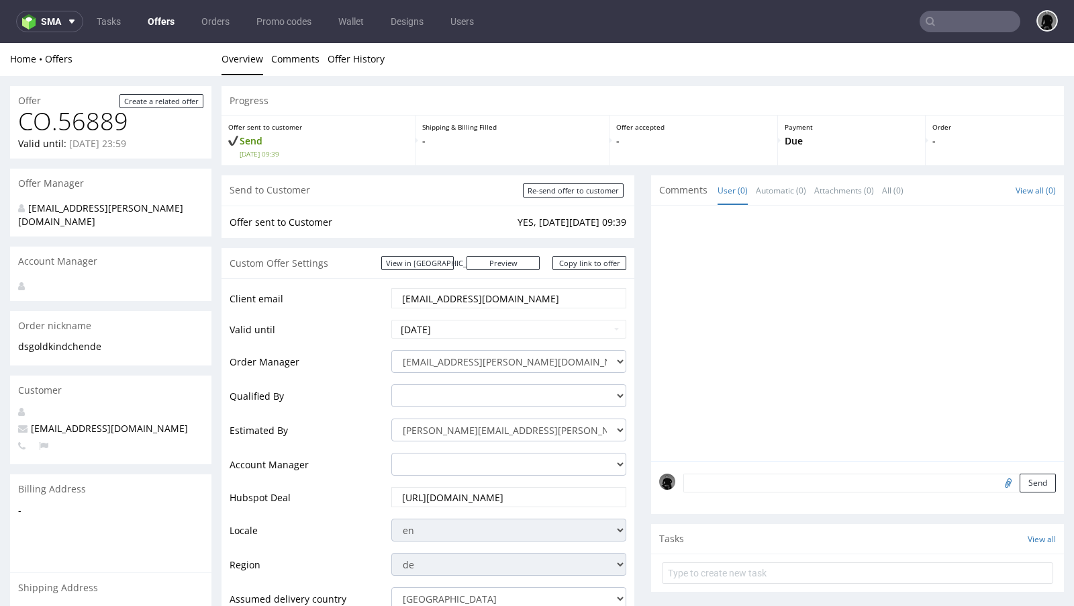
scroll to position [0, 0]
